Goal: Navigation & Orientation: Find specific page/section

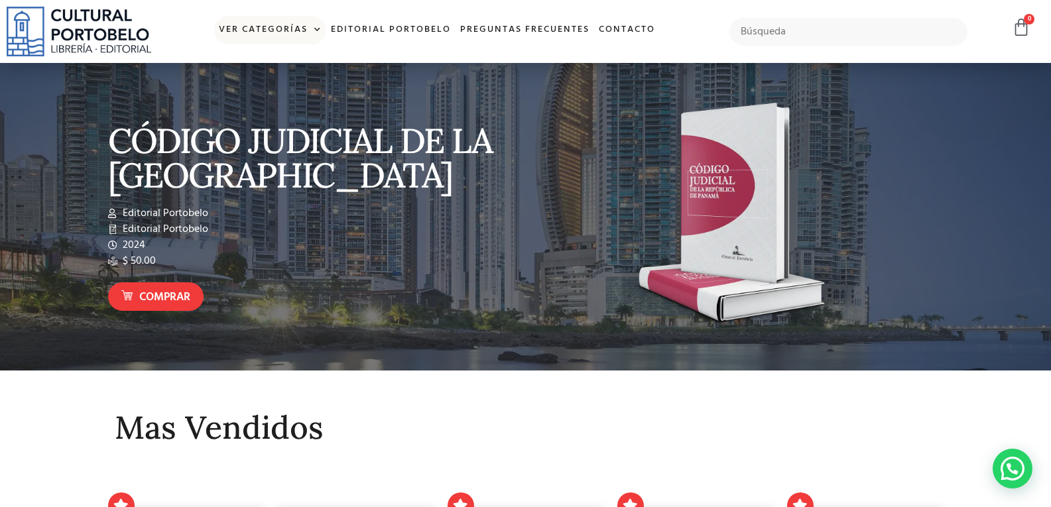
click at [316, 26] on span at bounding box center [315, 30] width 14 height 20
click at [292, 28] on link "Ver Categorías" at bounding box center [270, 30] width 112 height 29
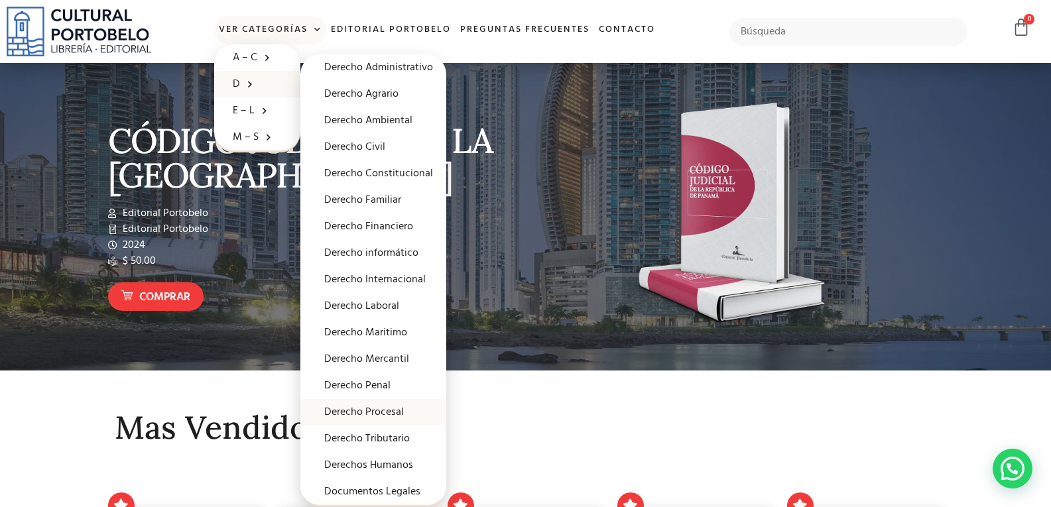
click at [381, 413] on link "Derecho Procesal" at bounding box center [373, 412] width 146 height 27
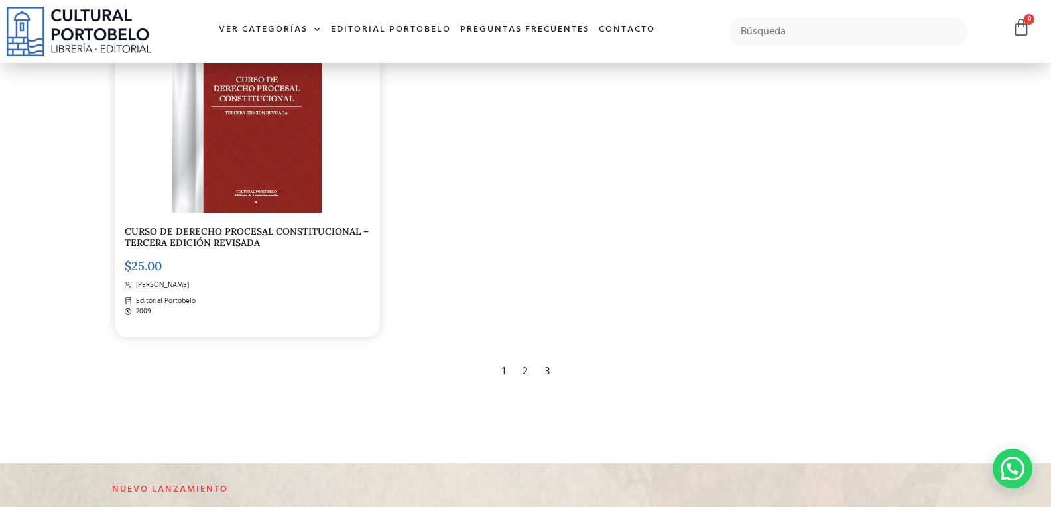
scroll to position [2359, 0]
click at [526, 371] on div "2" at bounding box center [525, 372] width 19 height 29
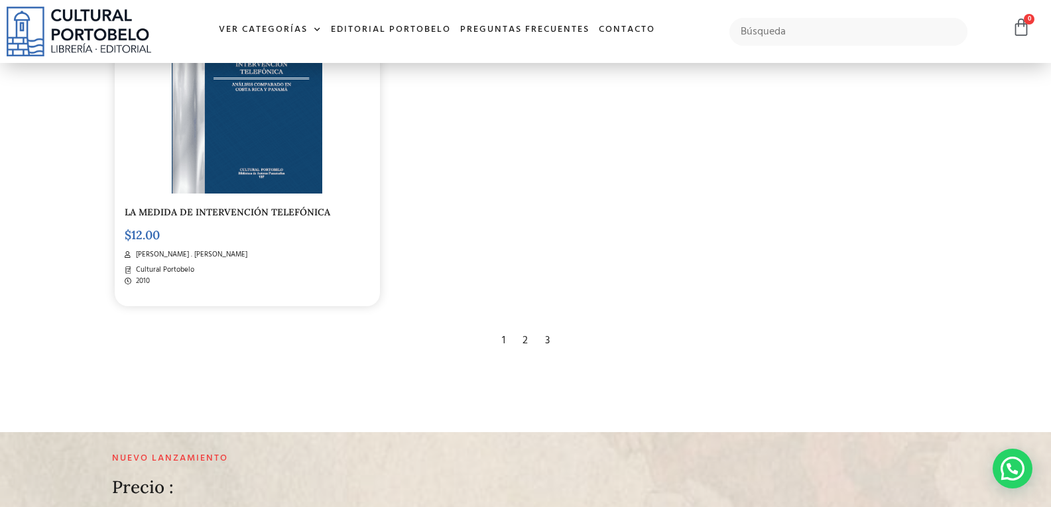
scroll to position [2519, 0]
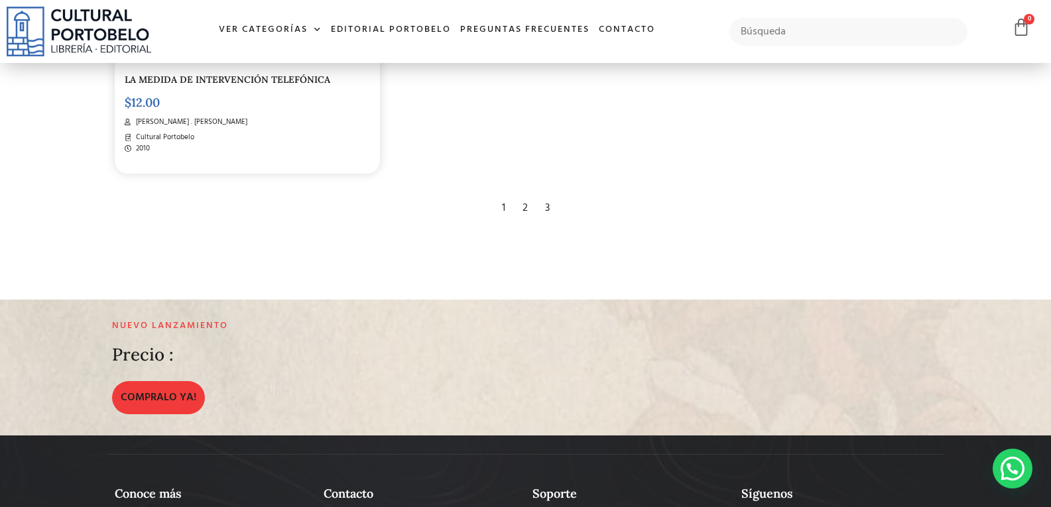
click at [550, 209] on div "3" at bounding box center [547, 208] width 18 height 29
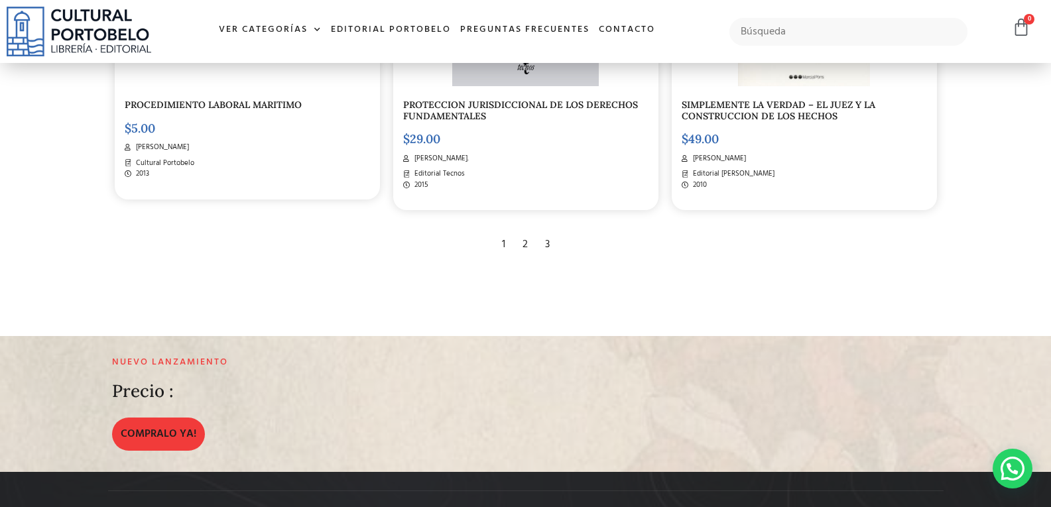
scroll to position [2187, 0]
